Goal: Transaction & Acquisition: Purchase product/service

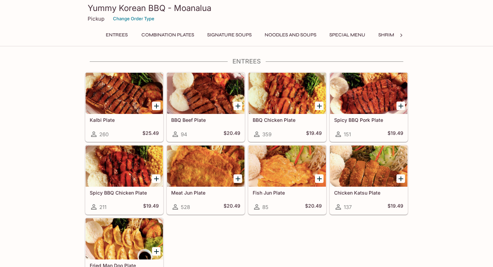
click at [371, 192] on h5 "Chicken Katsu Plate" at bounding box center [368, 192] width 69 height 6
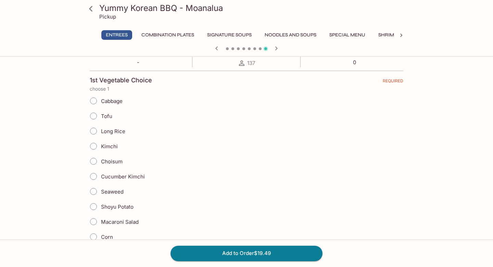
scroll to position [139, 0]
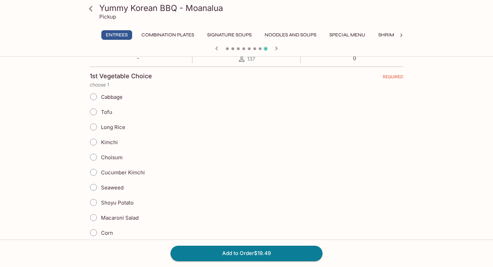
click at [95, 218] on input "Macaroni Salad" at bounding box center [93, 217] width 14 height 14
click at [94, 220] on input "Macaroni Salad" at bounding box center [93, 217] width 14 height 14
radio input "true"
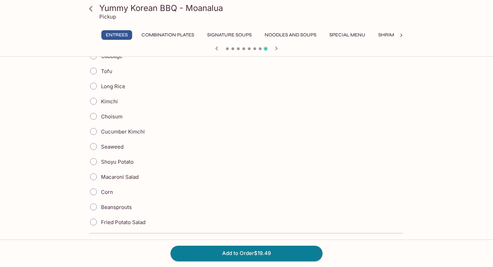
scroll to position [388, 0]
click at [93, 116] on input "Choisum" at bounding box center [93, 115] width 14 height 14
radio input "true"
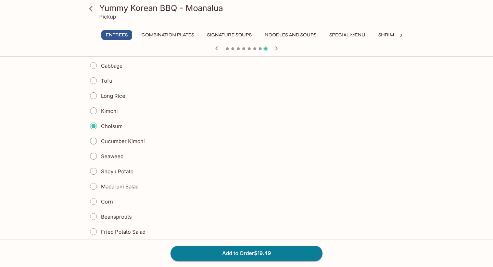
scroll to position [375, 0]
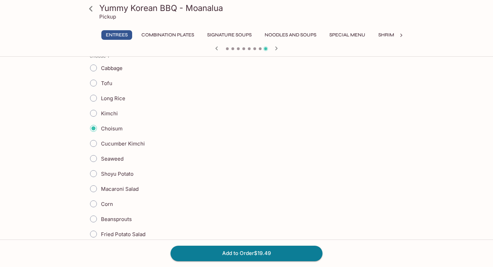
click at [91, 187] on input "Macaroni Salad" at bounding box center [93, 188] width 14 height 14
radio input "true"
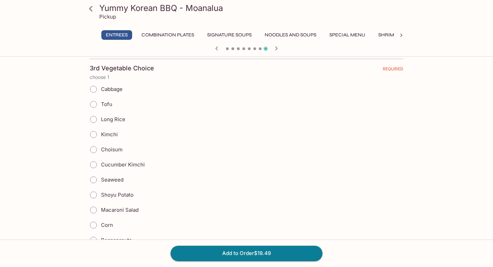
scroll to position [560, 0]
click at [93, 150] on input "Choisum" at bounding box center [93, 150] width 14 height 14
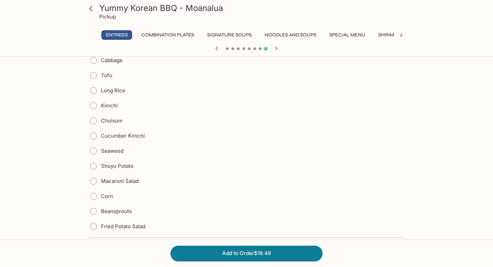
scroll to position [590, 0]
click at [95, 123] on input "Choisum" at bounding box center [93, 120] width 14 height 14
radio input "true"
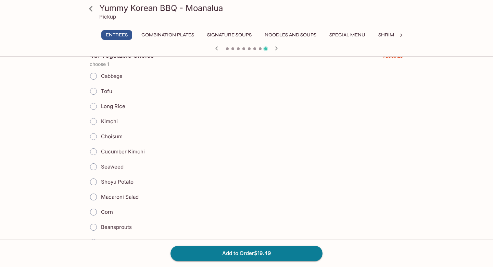
scroll to position [779, 0]
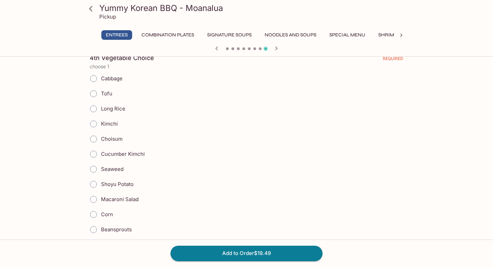
click at [95, 184] on input "Shoyu Potato" at bounding box center [93, 184] width 14 height 14
radio input "true"
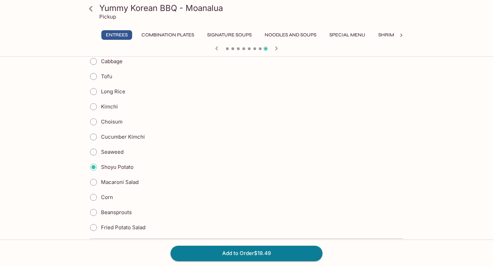
scroll to position [798, 0]
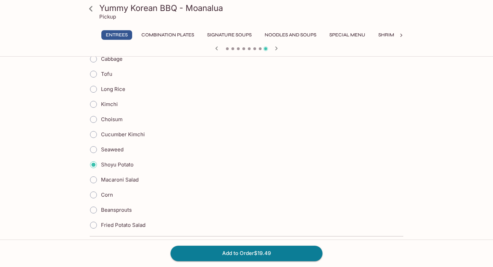
click at [93, 121] on input "Choisum" at bounding box center [93, 119] width 14 height 14
click at [93, 117] on input "Choisum" at bounding box center [93, 119] width 14 height 14
radio input "true"
click at [90, 165] on input "Shoyu Potato" at bounding box center [93, 164] width 14 height 14
radio input "true"
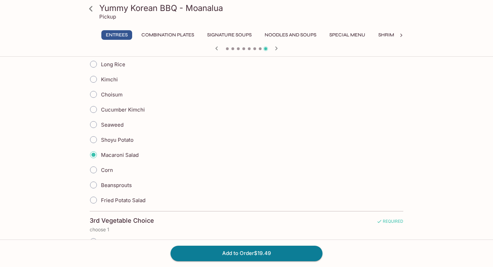
scroll to position [405, 0]
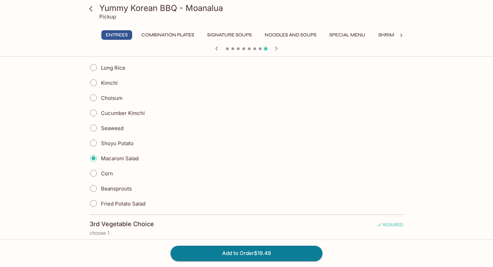
click at [94, 97] on input "Choisum" at bounding box center [93, 97] width 14 height 14
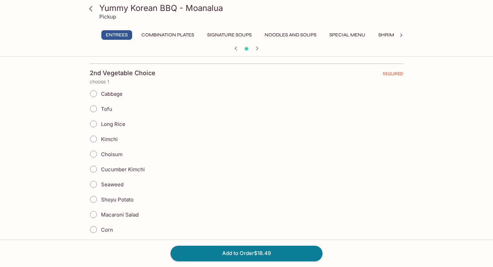
scroll to position [350, 0]
click at [91, 154] on input "Choisum" at bounding box center [93, 153] width 14 height 14
radio input "true"
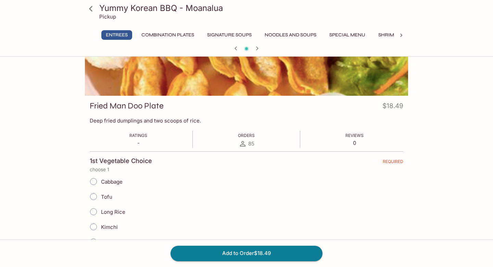
scroll to position [0, 0]
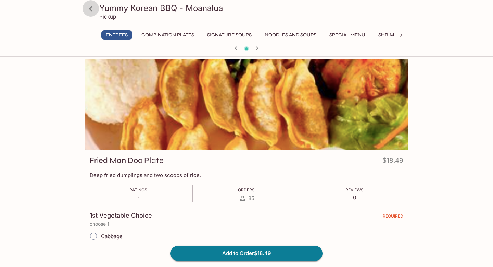
click at [91, 5] on icon at bounding box center [91, 9] width 12 height 12
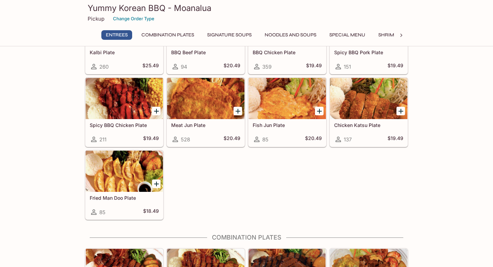
scroll to position [77, 0]
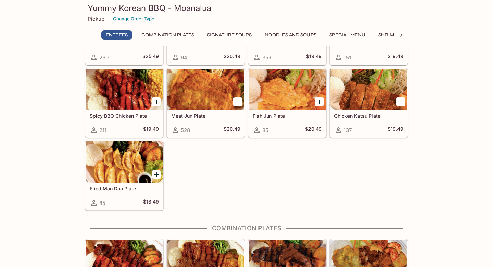
click at [378, 91] on div at bounding box center [368, 89] width 77 height 41
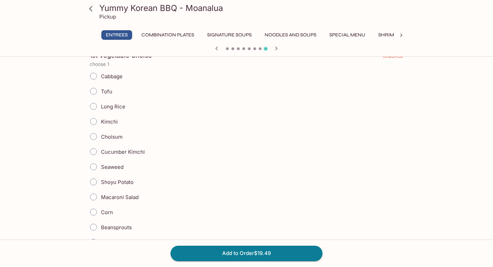
scroll to position [162, 0]
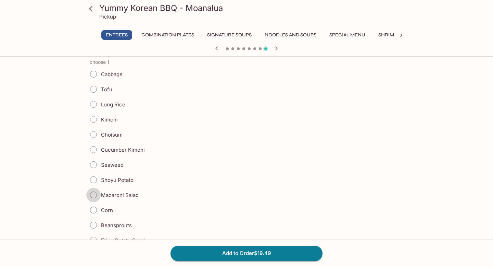
click at [97, 193] on input "Macaroni Salad" at bounding box center [93, 194] width 14 height 14
radio input "true"
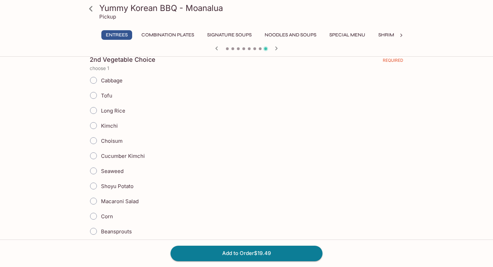
scroll to position [363, 0]
click at [94, 184] on input "Shoyu Potato" at bounding box center [93, 185] width 14 height 14
radio input "true"
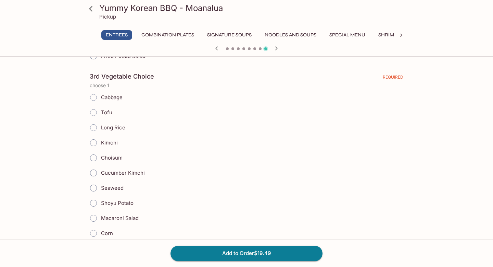
scroll to position [564, 0]
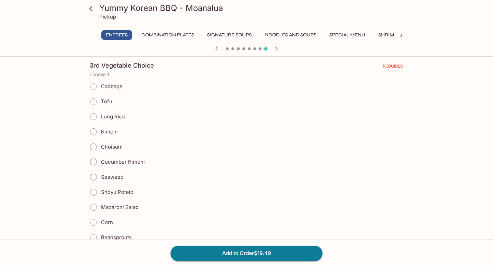
click at [93, 144] on input "Choisum" at bounding box center [93, 146] width 14 height 14
radio input "true"
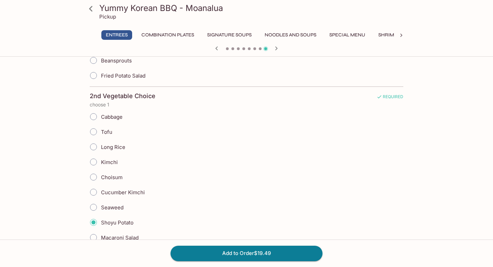
scroll to position [353, 0]
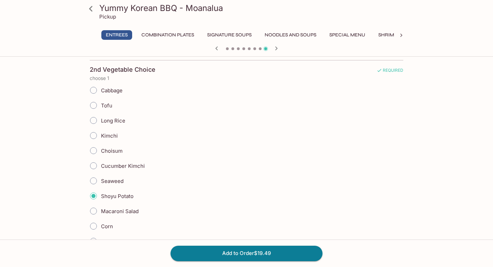
click at [92, 211] on input "Macaroni Salad" at bounding box center [93, 211] width 14 height 14
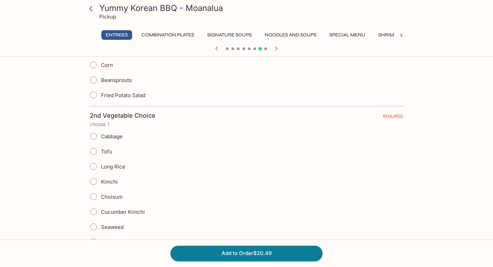
scroll to position [0, 0]
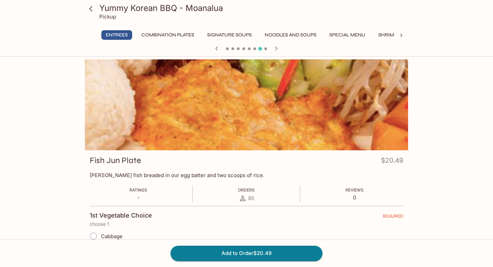
scroll to position [77, 0]
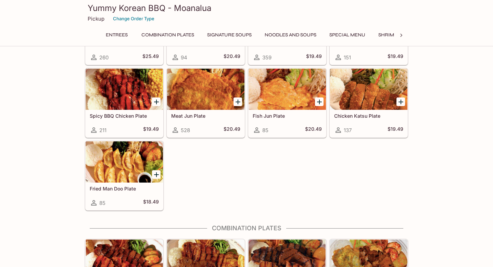
click at [358, 113] on h5 "Chicken Katsu Plate" at bounding box center [368, 116] width 69 height 6
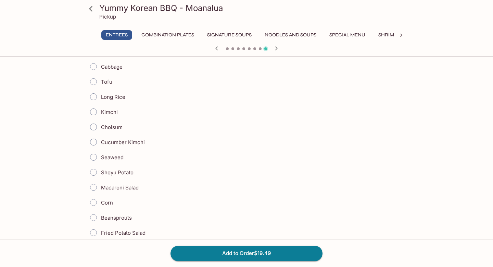
scroll to position [171, 0]
click at [91, 186] on input "Macaroni Salad" at bounding box center [93, 186] width 14 height 14
radio input "true"
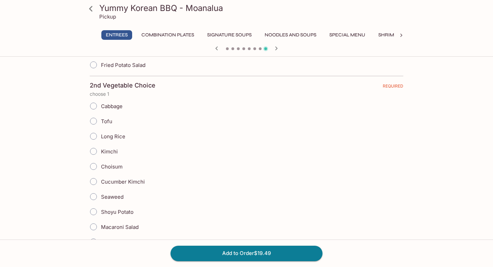
scroll to position [345, 0]
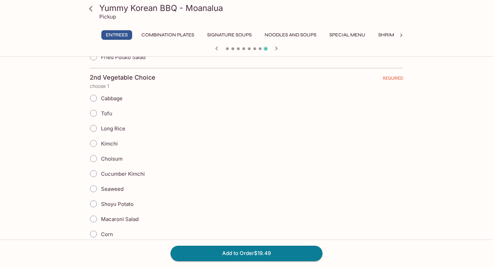
click at [91, 218] on input "Macaroni Salad" at bounding box center [93, 218] width 14 height 14
radio input "true"
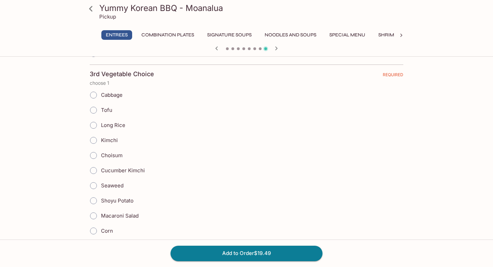
scroll to position [558, 0]
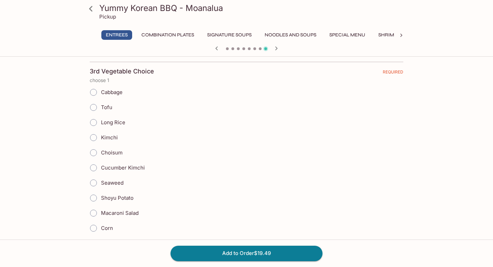
click at [95, 154] on input "Choisum" at bounding box center [93, 152] width 14 height 14
radio input "true"
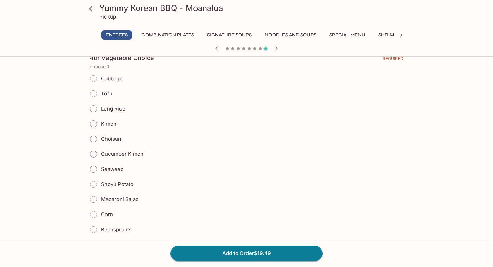
scroll to position [797, 0]
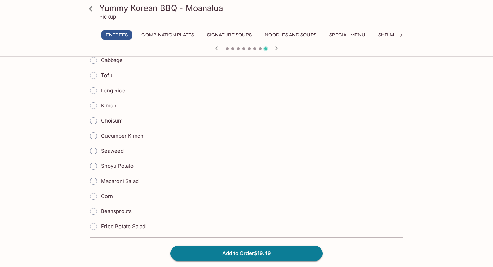
click at [94, 123] on input "Choisum" at bounding box center [93, 120] width 14 height 14
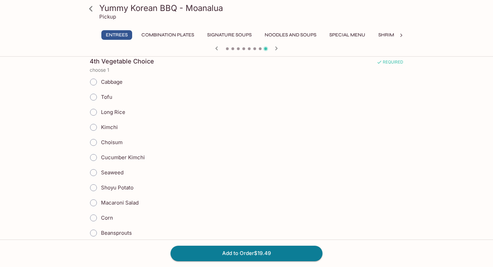
scroll to position [771, 0]
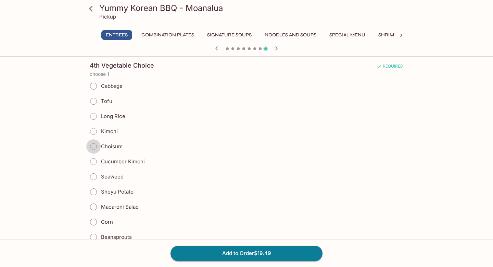
click at [95, 146] on input "Choisum" at bounding box center [93, 146] width 14 height 14
radio input "true"
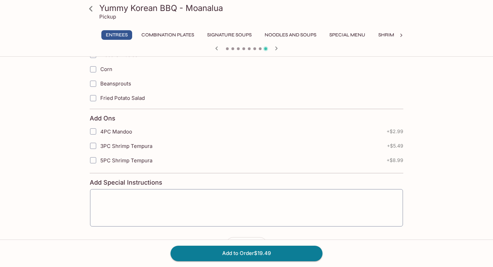
scroll to position [1148, 0]
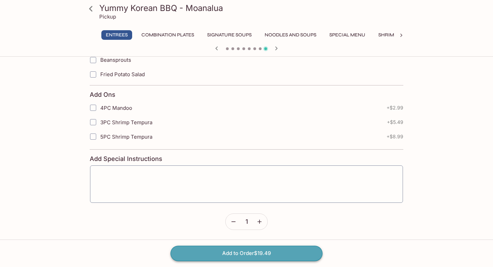
click at [252, 253] on button "Add to Order $19.49" at bounding box center [247, 252] width 152 height 15
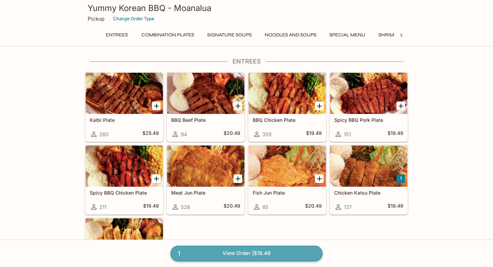
click at [223, 258] on link "1 View Order | $19.49" at bounding box center [247, 252] width 152 height 15
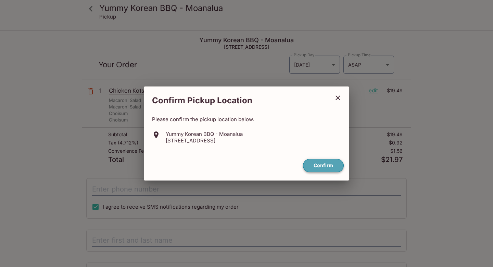
click at [327, 160] on button "Confirm" at bounding box center [323, 165] width 41 height 13
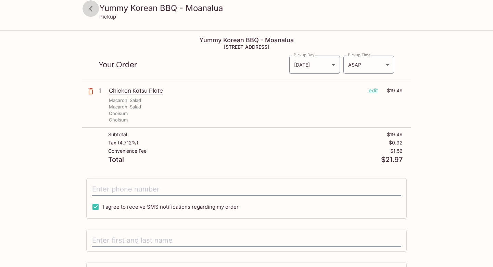
click at [93, 7] on icon at bounding box center [91, 9] width 12 height 12
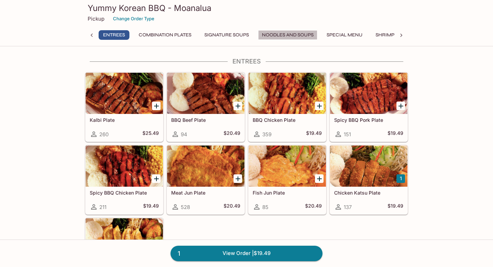
click at [297, 37] on button "Noodles and Soups" at bounding box center [287, 35] width 59 height 10
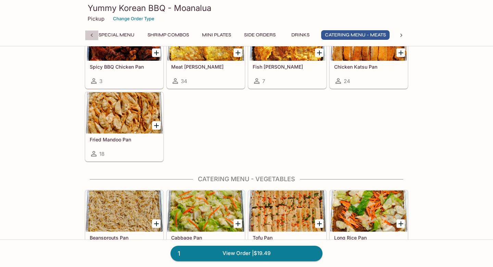
click at [89, 35] on icon at bounding box center [91, 35] width 7 height 7
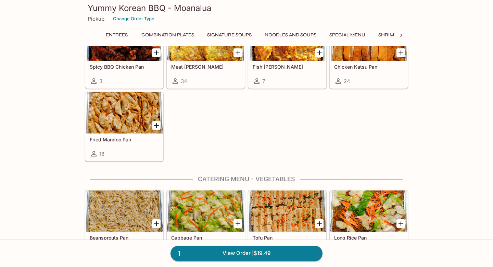
click at [168, 36] on button "Combination Plates" at bounding box center [168, 35] width 60 height 10
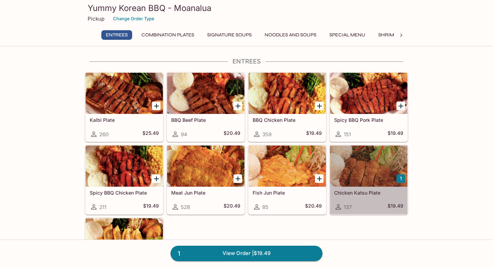
click at [353, 192] on h5 "Chicken Katsu Plate" at bounding box center [368, 192] width 69 height 6
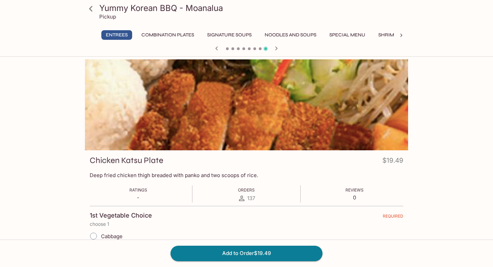
click at [94, 11] on icon at bounding box center [91, 9] width 12 height 12
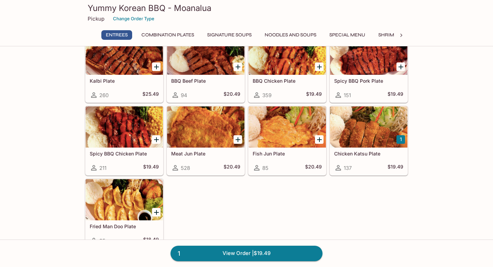
scroll to position [39, 0]
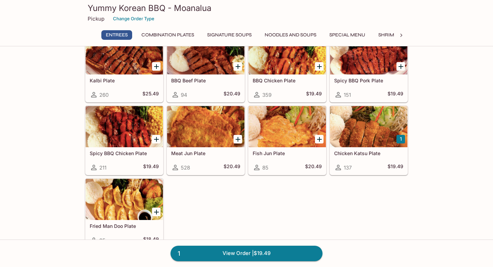
click at [338, 152] on h5 "Chicken Katsu Plate" at bounding box center [368, 153] width 69 height 6
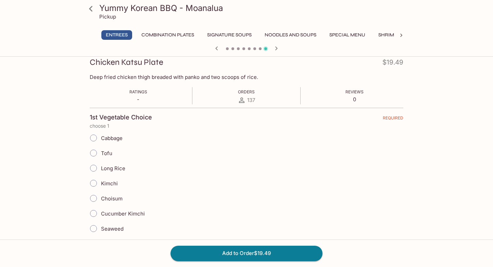
scroll to position [109, 0]
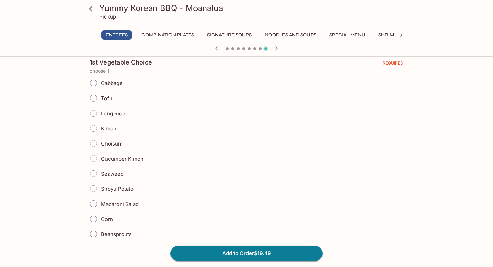
click at [93, 205] on input "Macaroni Salad" at bounding box center [93, 203] width 14 height 14
radio input "true"
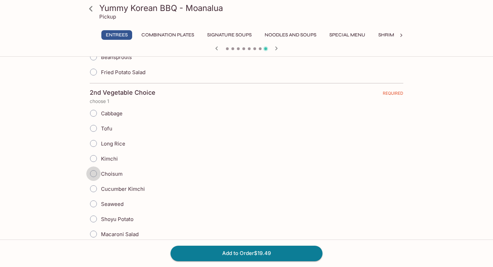
click at [96, 174] on input "Choisum" at bounding box center [93, 173] width 14 height 14
radio input "true"
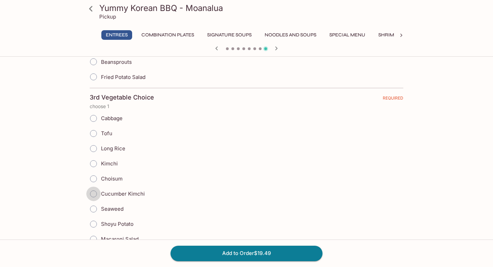
click at [96, 191] on input "Cucumber Kimchi" at bounding box center [93, 193] width 14 height 14
click at [89, 10] on icon at bounding box center [91, 9] width 12 height 12
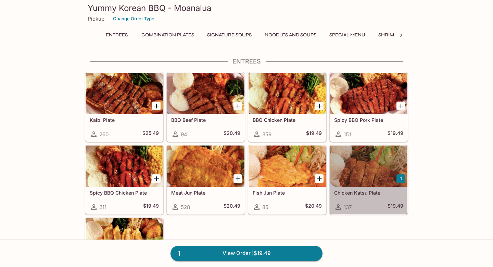
click at [370, 192] on h5 "Chicken Katsu Plate" at bounding box center [368, 192] width 69 height 6
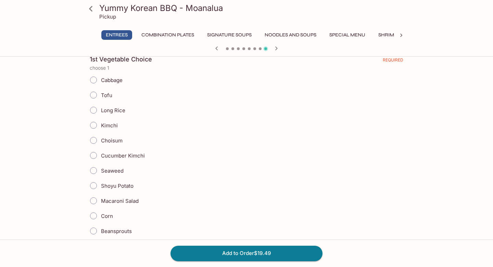
scroll to position [153, 0]
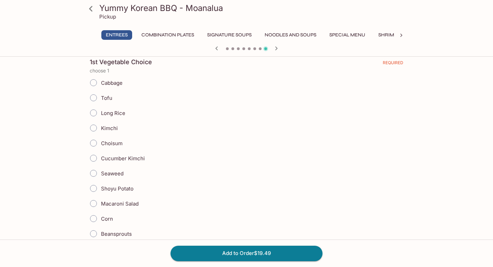
click at [96, 205] on input "Macaroni Salad" at bounding box center [93, 203] width 14 height 14
click at [95, 202] on input "Macaroni Salad" at bounding box center [93, 203] width 14 height 14
click at [95, 204] on input "Macaroni Salad" at bounding box center [93, 203] width 14 height 14
radio input "true"
click at [95, 204] on input "Macaroni Salad" at bounding box center [93, 203] width 14 height 14
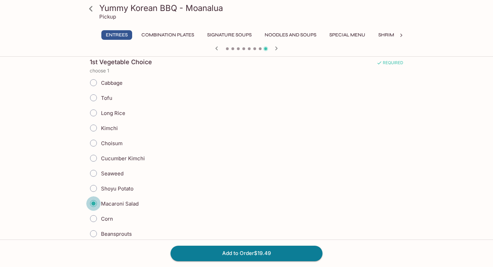
click at [95, 204] on input "Macaroni Salad" at bounding box center [93, 203] width 14 height 14
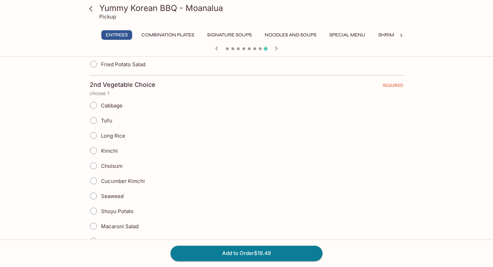
scroll to position [337, 0]
click at [93, 166] on input "Choisum" at bounding box center [93, 166] width 14 height 14
radio input "true"
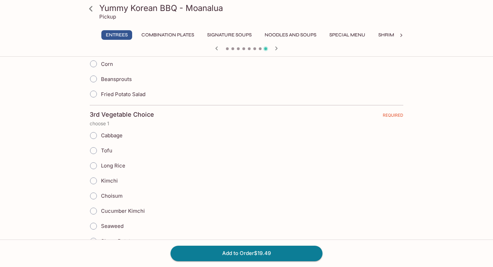
scroll to position [516, 0]
click at [95, 208] on input "Cucumber Kimchi" at bounding box center [93, 210] width 14 height 14
click at [92, 12] on icon at bounding box center [91, 9] width 12 height 12
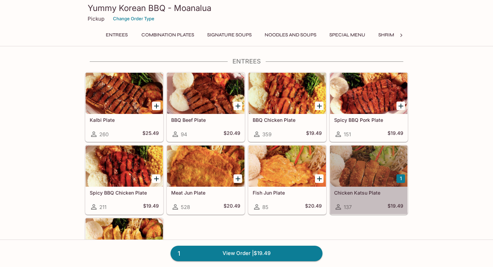
click at [352, 178] on div at bounding box center [368, 165] width 77 height 41
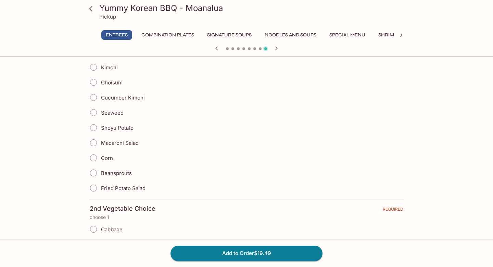
scroll to position [214, 0]
click at [93, 142] on input "Macaroni Salad" at bounding box center [93, 142] width 14 height 14
radio input "true"
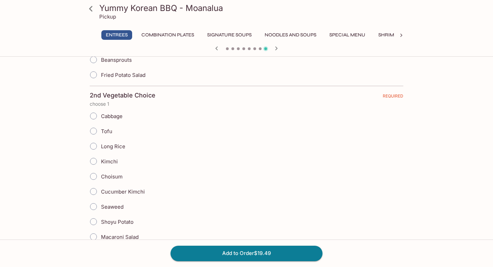
scroll to position [403, 0]
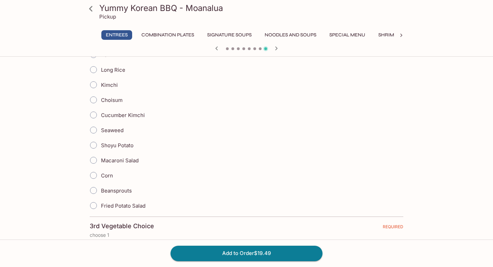
click at [94, 99] on input "Choisum" at bounding box center [93, 100] width 14 height 14
radio input "true"
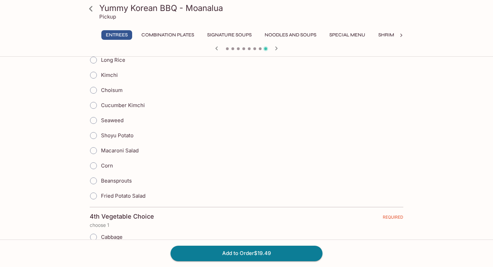
scroll to position [620, 0]
click at [93, 105] on input "Cucumber Kimchi" at bounding box center [93, 105] width 14 height 14
radio input "true"
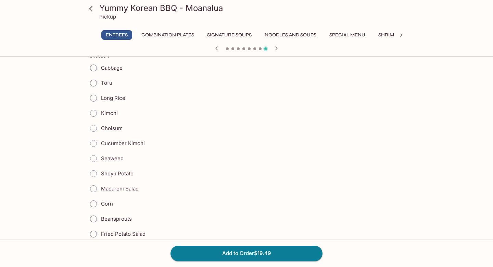
scroll to position [790, 0]
click at [94, 173] on input "Shoyu Potato" at bounding box center [93, 173] width 14 height 14
click at [93, 174] on input "Shoyu Potato" at bounding box center [93, 173] width 14 height 14
click at [94, 5] on icon at bounding box center [91, 9] width 12 height 12
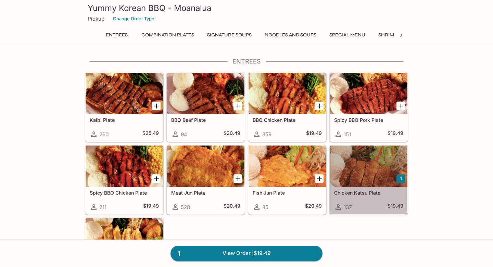
click at [355, 191] on h5 "Chicken Katsu Plate" at bounding box center [368, 192] width 69 height 6
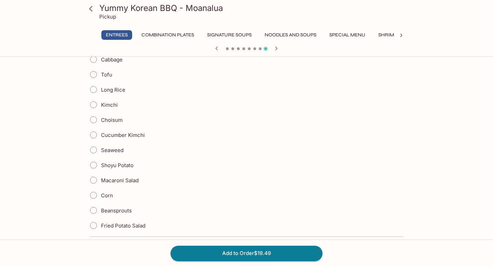
scroll to position [175, 0]
click at [95, 181] on input "Macaroni Salad" at bounding box center [93, 181] width 14 height 14
radio input "true"
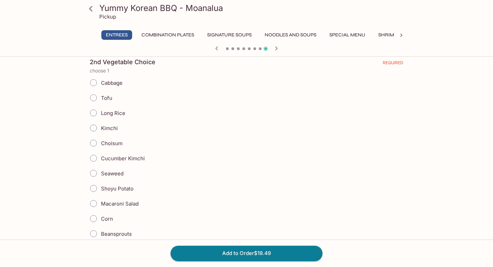
scroll to position [361, 0]
click at [96, 143] on input "Choisum" at bounding box center [93, 142] width 14 height 14
radio input "true"
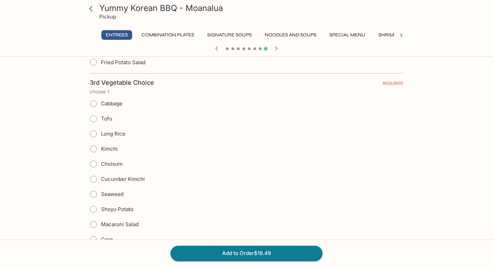
scroll to position [550, 0]
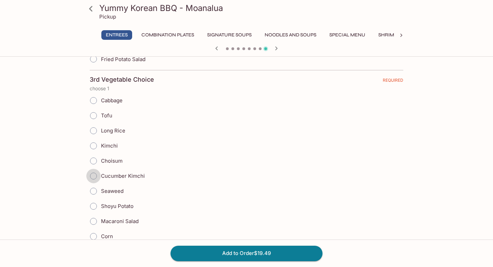
click at [95, 176] on input "Cucumber Kimchi" at bounding box center [93, 176] width 14 height 14
radio input "true"
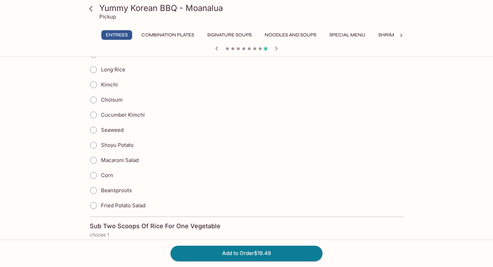
scroll to position [817, 0]
click at [95, 147] on input "Shoyu Potato" at bounding box center [93, 145] width 14 height 14
radio input "true"
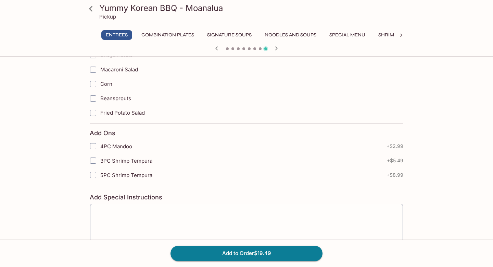
scroll to position [1110, 0]
click at [96, 146] on input "4PC Mandoo" at bounding box center [93, 146] width 14 height 14
checkbox input "true"
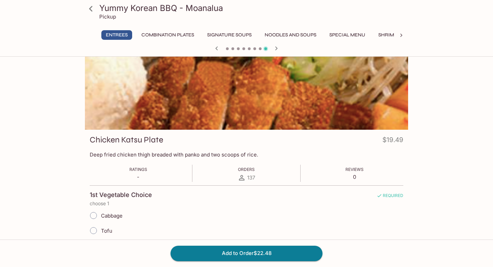
scroll to position [0, 0]
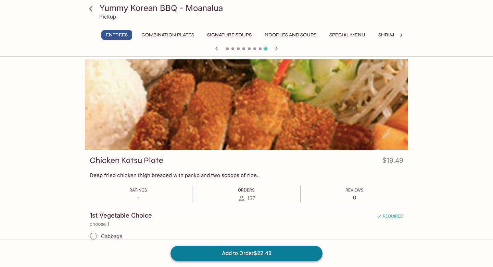
click at [223, 255] on button "Add to Order $22.48" at bounding box center [247, 252] width 152 height 15
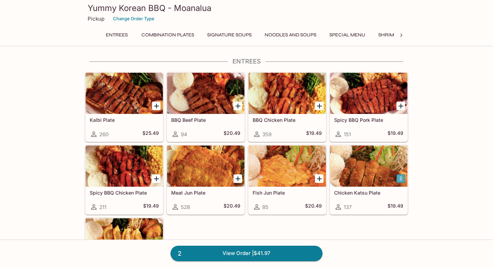
click at [400, 178] on button "2" at bounding box center [401, 178] width 9 height 9
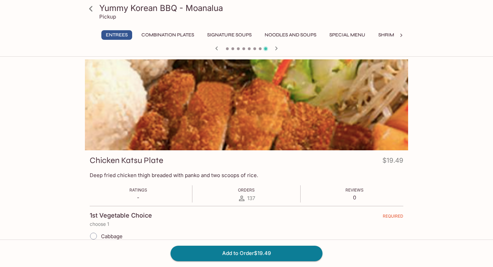
click at [276, 49] on icon "button" at bounding box center [276, 48] width 8 height 8
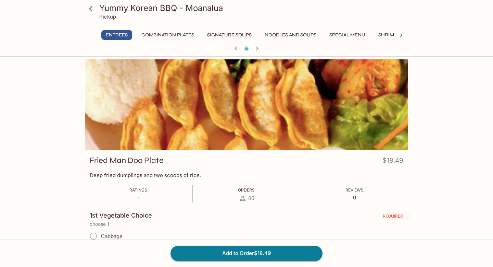
click at [228, 49] on div at bounding box center [246, 49] width 329 height 10
click at [89, 9] on icon at bounding box center [91, 9] width 12 height 12
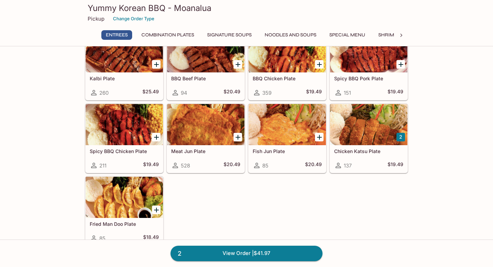
scroll to position [41, 0]
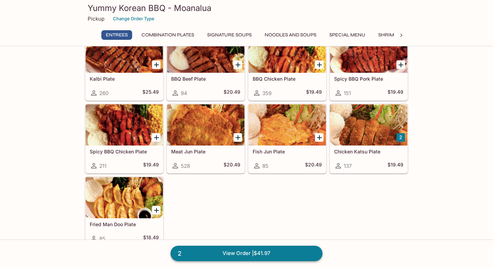
click at [244, 252] on link "2 View Order | $41.97" at bounding box center [247, 252] width 152 height 15
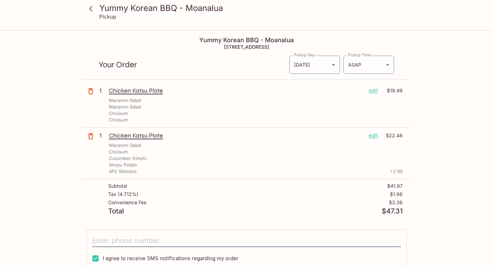
click at [371, 91] on p "edit" at bounding box center [373, 91] width 9 height 8
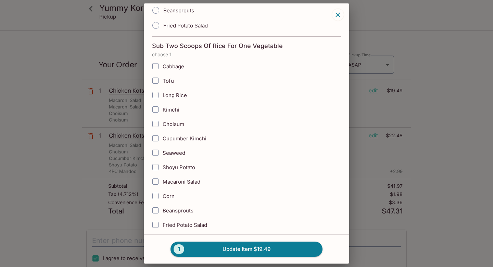
scroll to position [795, 0]
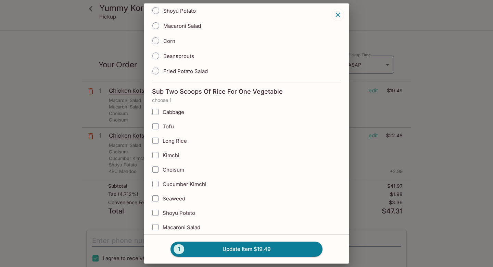
click at [340, 12] on icon "button" at bounding box center [338, 14] width 4 height 4
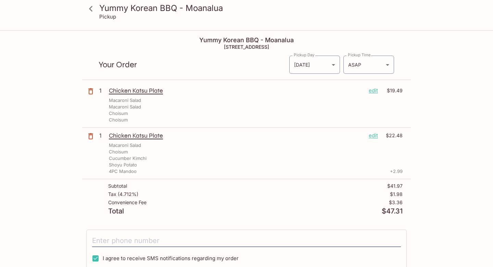
click at [90, 11] on icon at bounding box center [91, 9] width 12 height 12
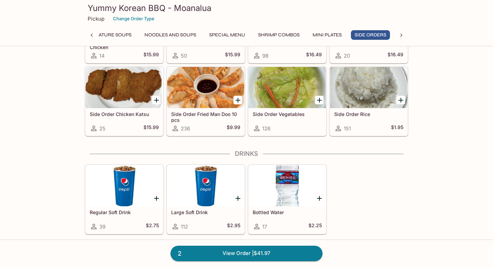
scroll to position [1200, 0]
click at [195, 112] on h5 "Side Order Fried Man Doo 10 pcs" at bounding box center [205, 116] width 69 height 11
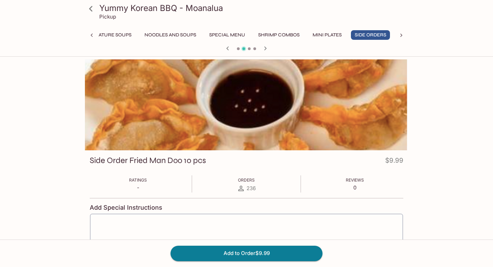
click at [115, 34] on button "Signature Soups" at bounding box center [109, 35] width 52 height 10
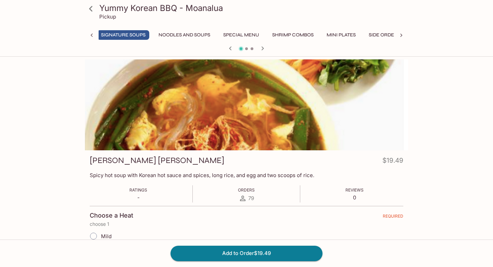
scroll to position [0, 106]
click at [92, 34] on icon at bounding box center [92, 35] width 2 height 3
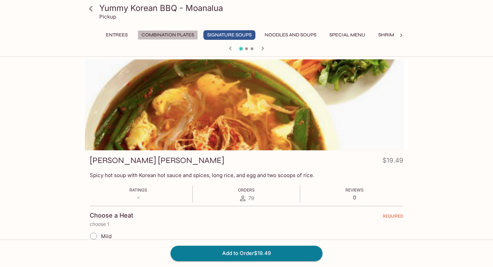
click at [162, 36] on button "Combination Plates" at bounding box center [168, 35] width 60 height 10
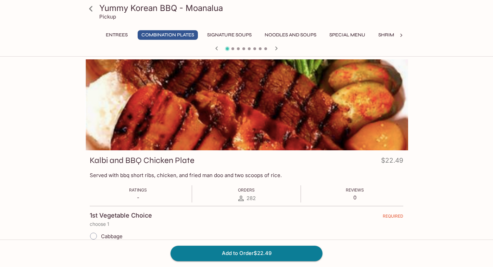
click at [115, 35] on button "Entrees" at bounding box center [116, 35] width 31 height 10
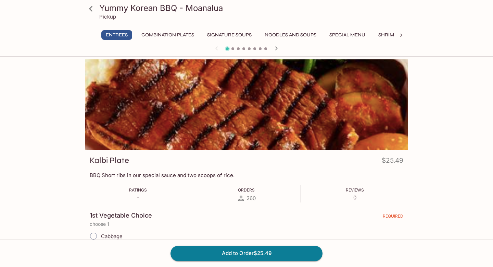
click at [89, 9] on icon at bounding box center [91, 9] width 12 height 12
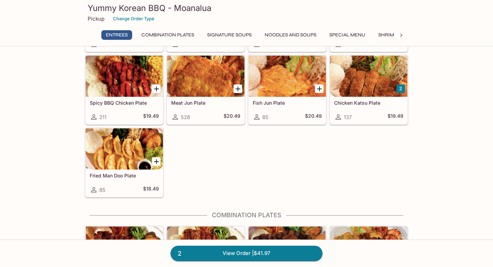
scroll to position [99, 0]
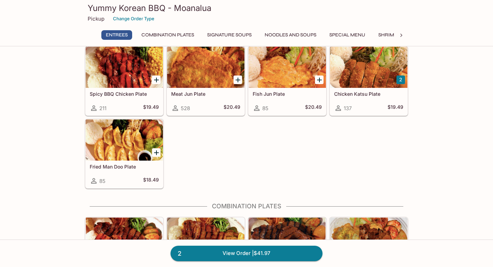
click at [106, 152] on div at bounding box center [124, 139] width 77 height 41
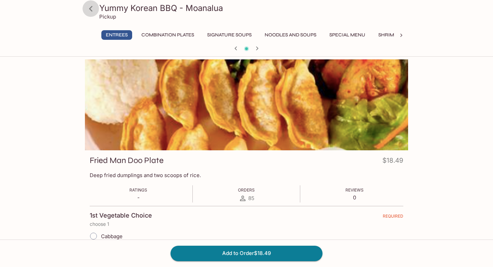
click at [91, 7] on icon at bounding box center [90, 8] width 3 height 5
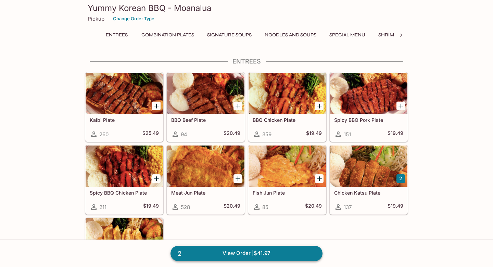
click at [223, 254] on link "2 View Order | $41.97" at bounding box center [247, 252] width 152 height 15
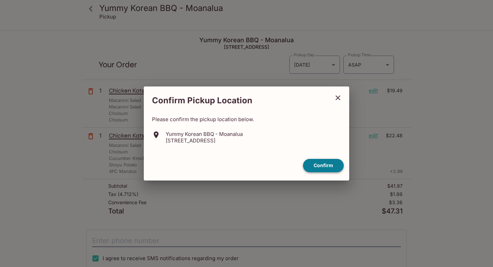
click at [327, 163] on button "Confirm" at bounding box center [323, 165] width 41 height 13
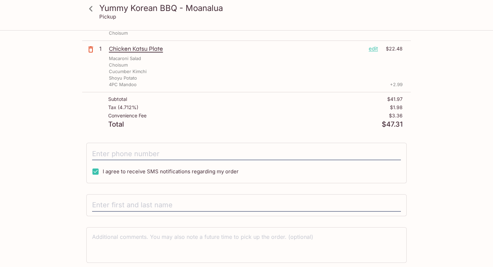
scroll to position [110, 0]
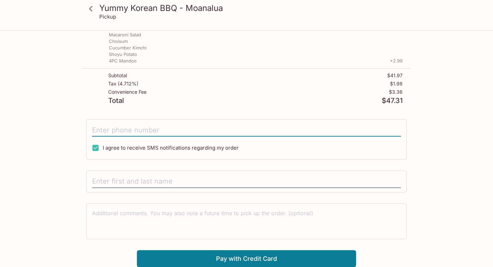
click at [186, 124] on input "tel" at bounding box center [246, 129] width 309 height 13
type input "(530) 520-5594"
click at [148, 185] on input "text" at bounding box center [246, 181] width 309 height 13
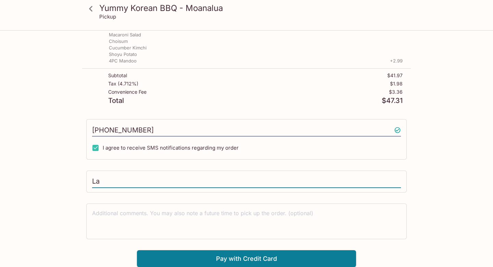
type input "L"
type input "Thomas Bailey"
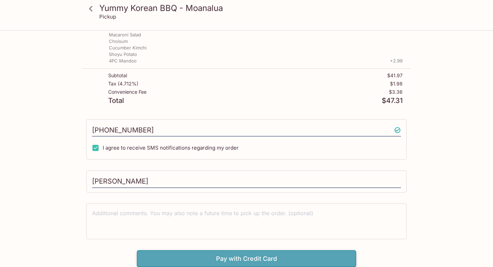
click at [175, 259] on button "Pay with Credit Card" at bounding box center [246, 258] width 219 height 17
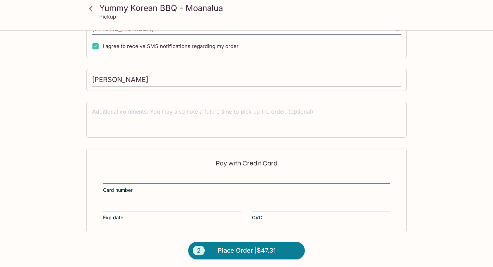
scroll to position [213, 0]
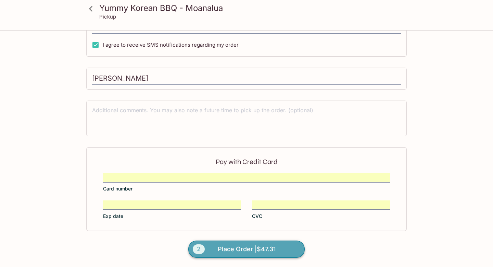
click at [246, 253] on span "Place Order | $47.31" at bounding box center [247, 248] width 58 height 11
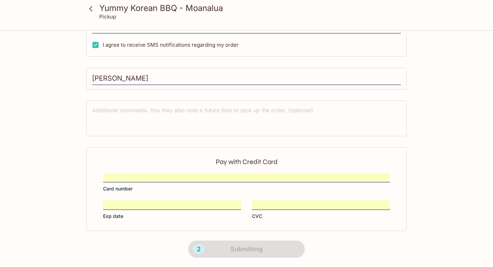
scroll to position [111, 0]
